Goal: Navigation & Orientation: Understand site structure

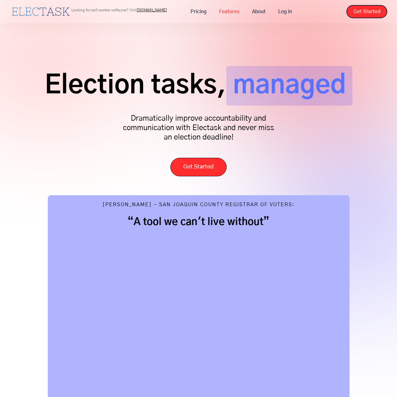
click at [221, 9] on link "Features" at bounding box center [229, 11] width 33 height 13
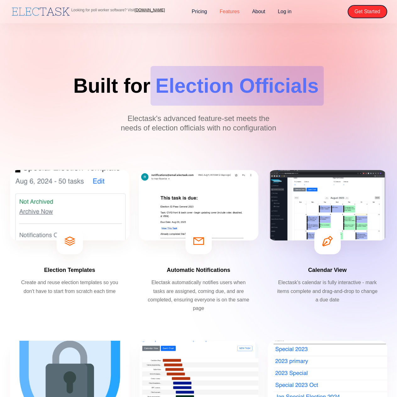
click at [226, 10] on link "Features" at bounding box center [229, 11] width 32 height 13
click at [217, 9] on link "Features" at bounding box center [229, 11] width 32 height 13
click at [255, 11] on link "About" at bounding box center [259, 11] width 26 height 13
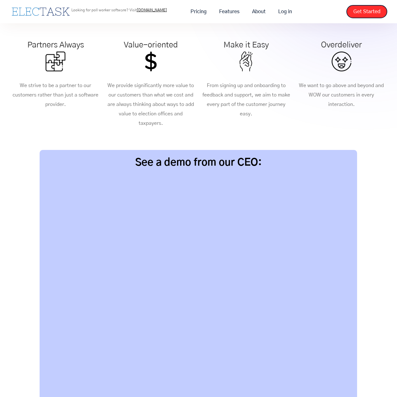
scroll to position [407, 0]
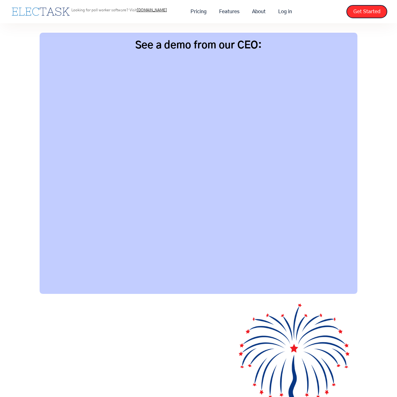
click at [161, 350] on h2 "Our Origin Story" at bounding box center [123, 354] width 143 height 16
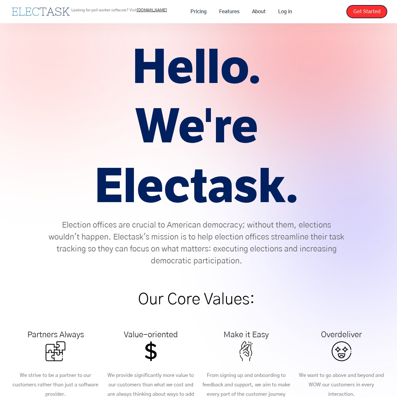
scroll to position [340, 0]
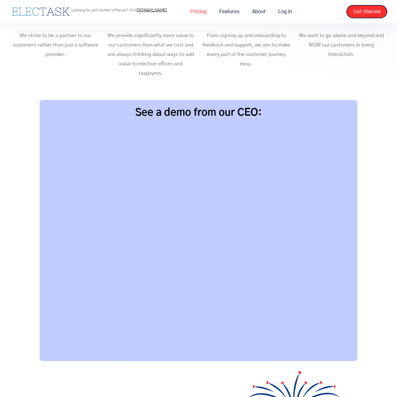
click at [199, 12] on link "Pricing" at bounding box center [198, 11] width 29 height 13
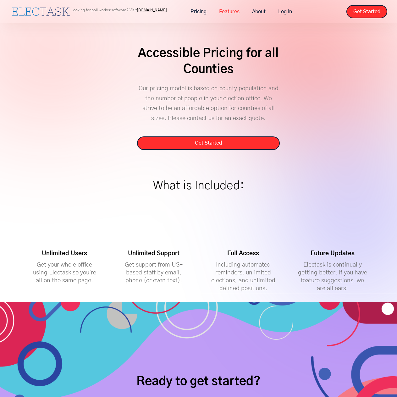
click at [229, 12] on link "Features" at bounding box center [229, 11] width 33 height 13
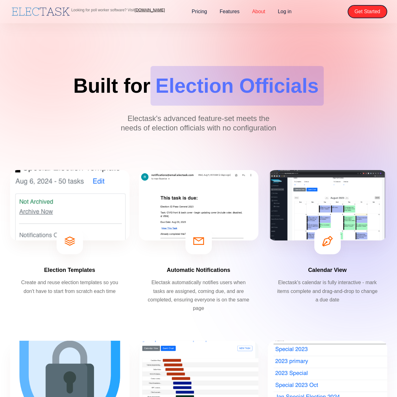
click at [263, 13] on link "About" at bounding box center [259, 11] width 26 height 13
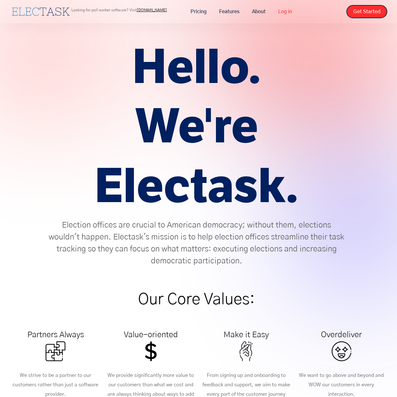
click at [290, 10] on link "Log in" at bounding box center [285, 11] width 26 height 13
